Goal: Navigation & Orientation: Find specific page/section

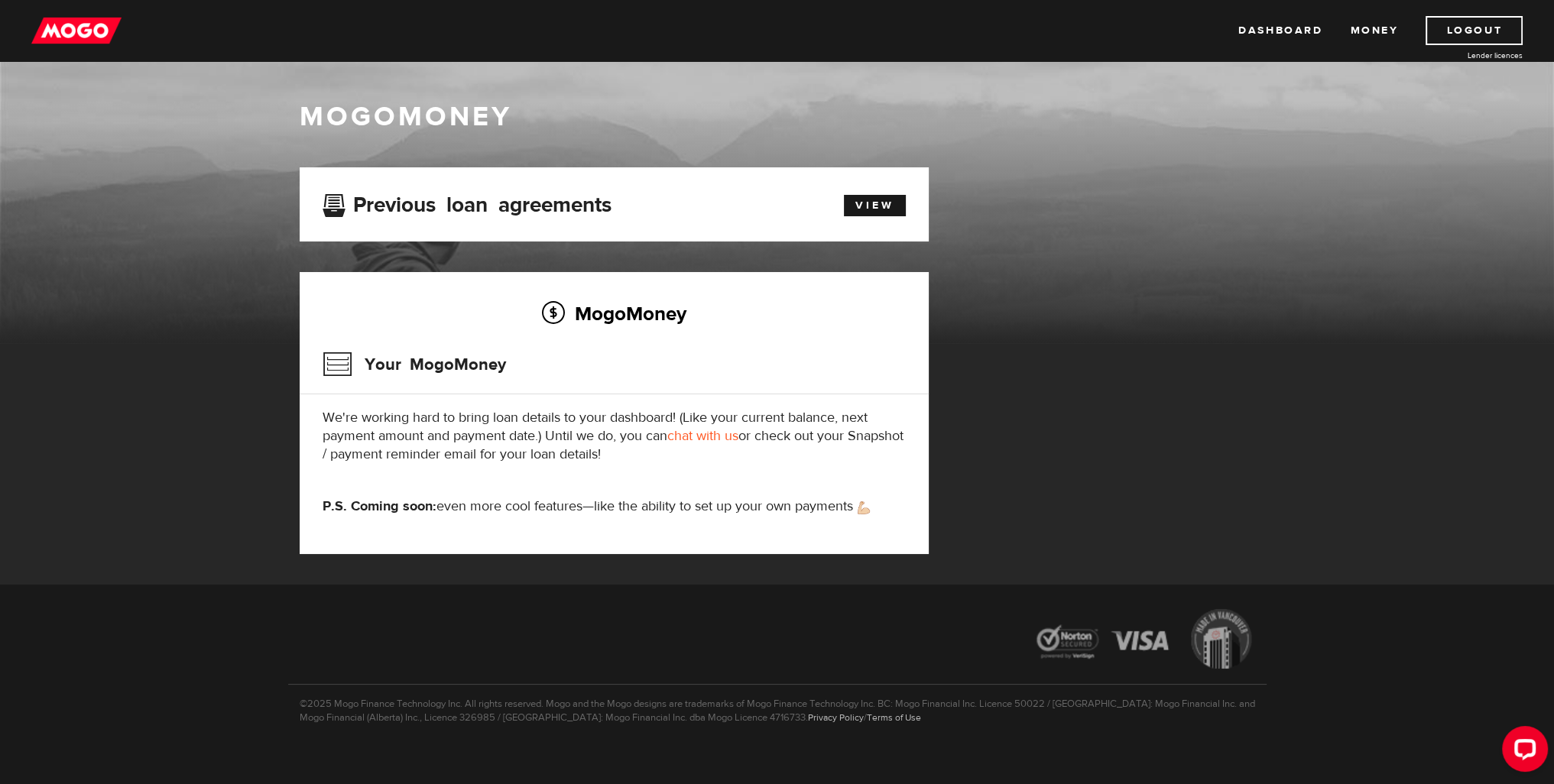
click at [95, 28] on img at bounding box center [77, 31] width 91 height 29
click at [1367, 29] on link "Money" at bounding box center [1374, 31] width 48 height 29
click at [871, 214] on link "View" at bounding box center [875, 206] width 62 height 21
click at [1384, 36] on link "Money" at bounding box center [1374, 31] width 48 height 29
click at [82, 14] on div "Dashboard Money Logout Lender licences Dashboard Money Logout Lender licences" at bounding box center [777, 31] width 1554 height 61
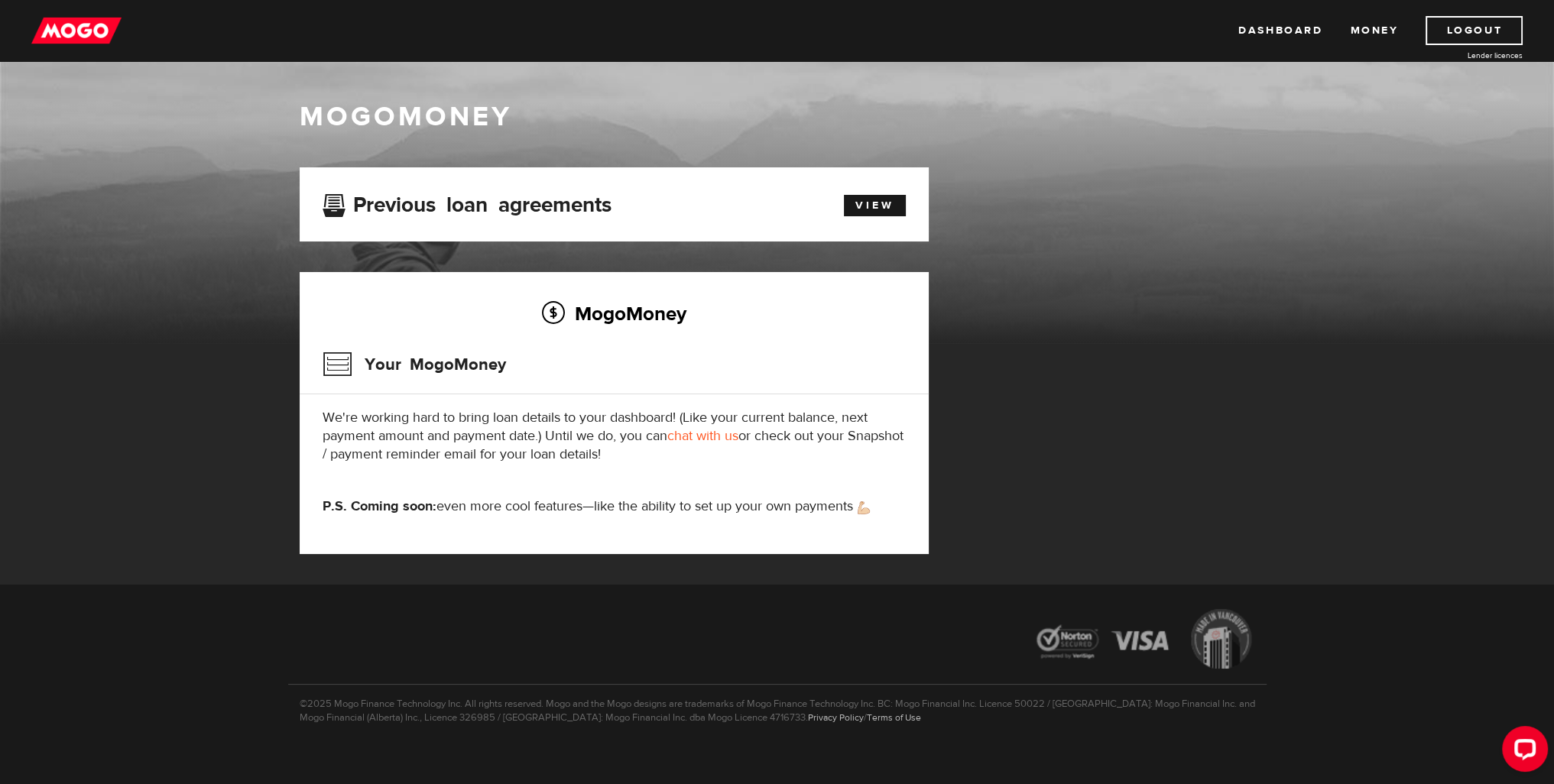
click at [80, 28] on img at bounding box center [77, 31] width 91 height 29
